Goal: Register for event/course

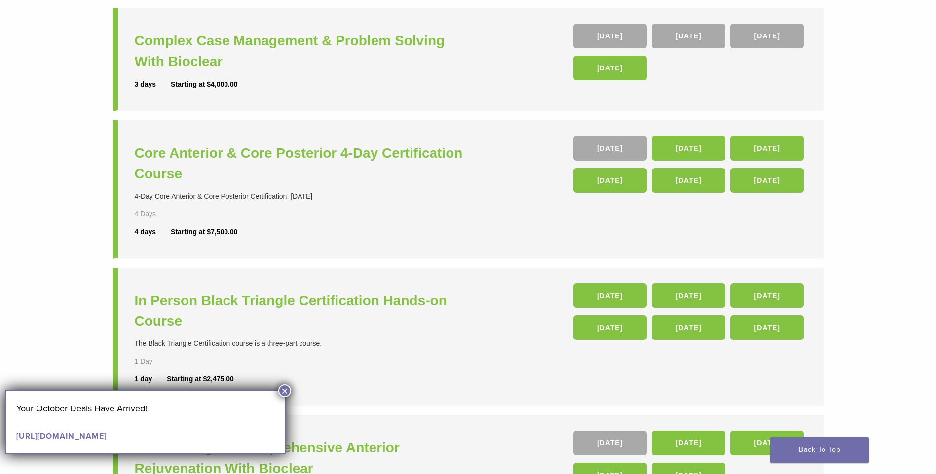
scroll to position [197, 0]
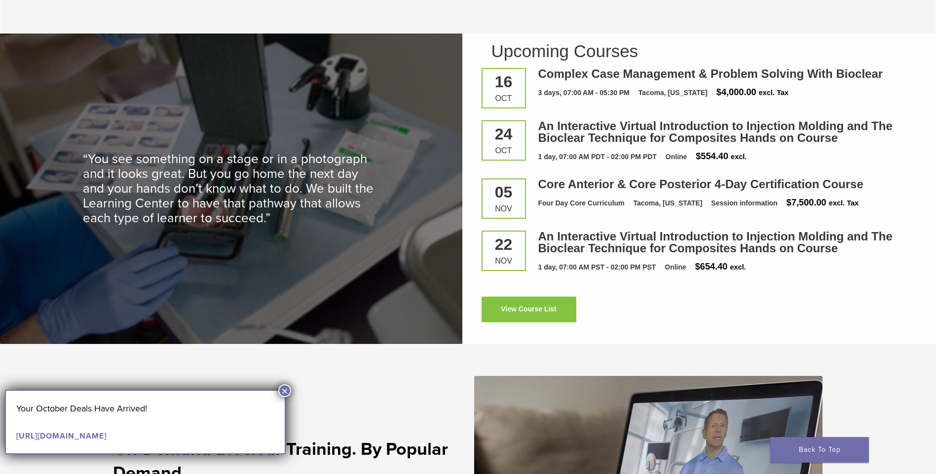
scroll to position [1578, 0]
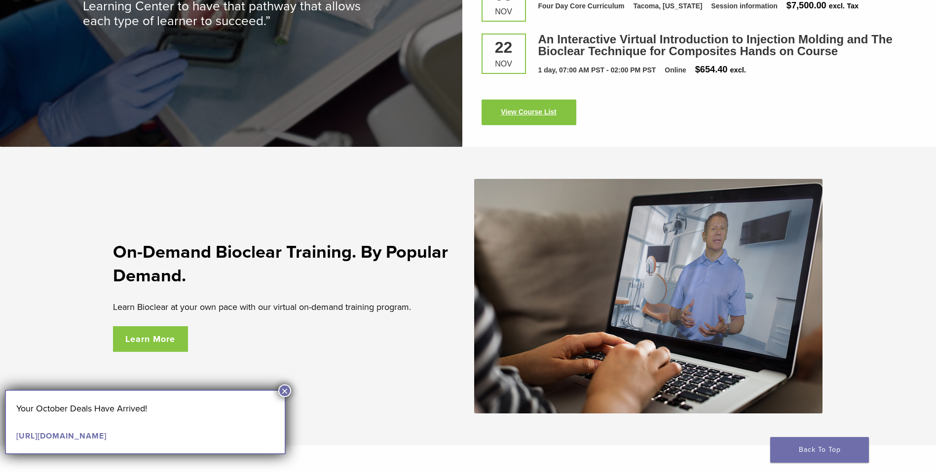
click at [519, 116] on link "View Course List" at bounding box center [528, 113] width 95 height 26
